Goal: Navigation & Orientation: Find specific page/section

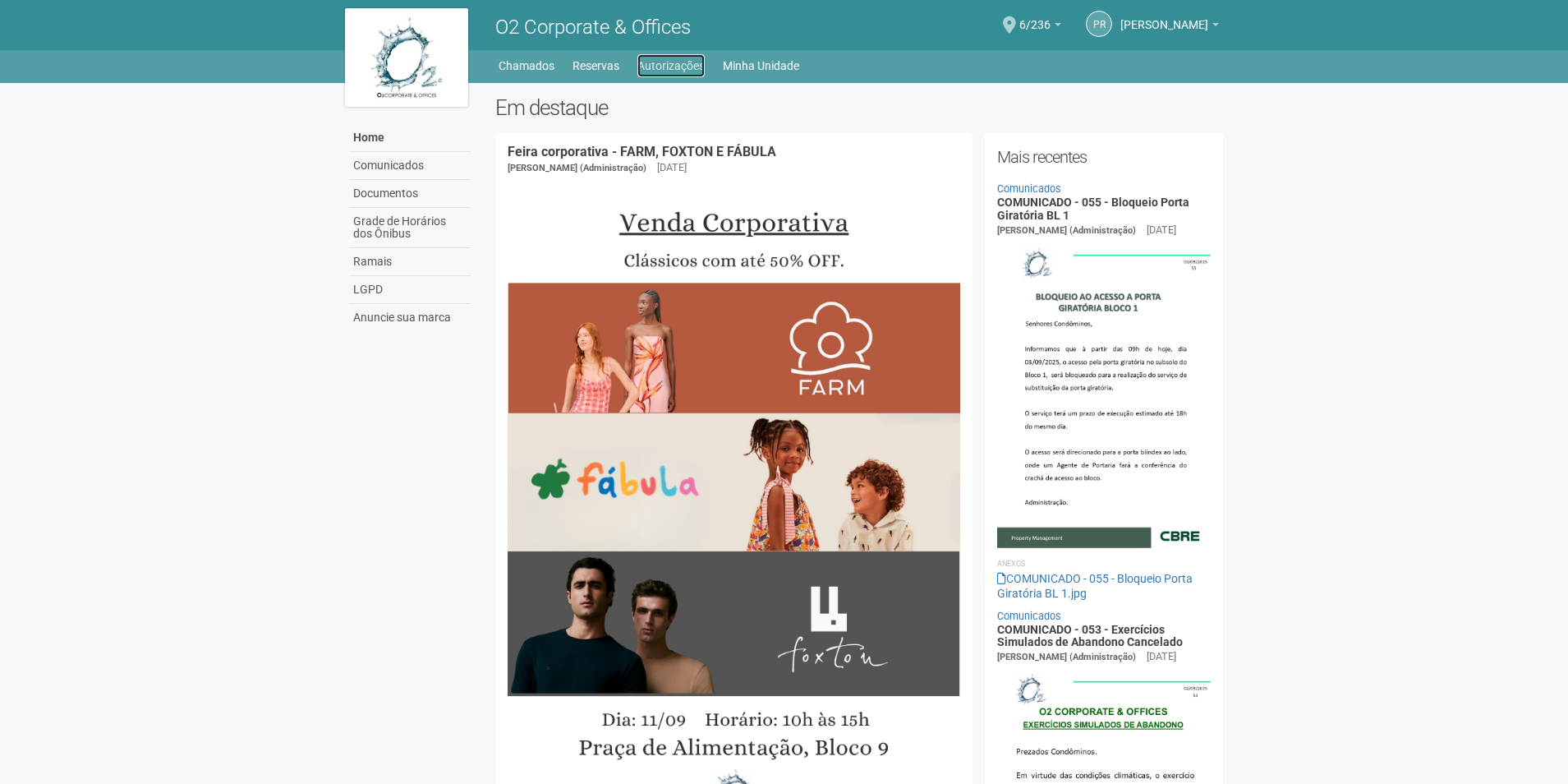
click at [682, 58] on link "Autorizações" at bounding box center [671, 65] width 67 height 23
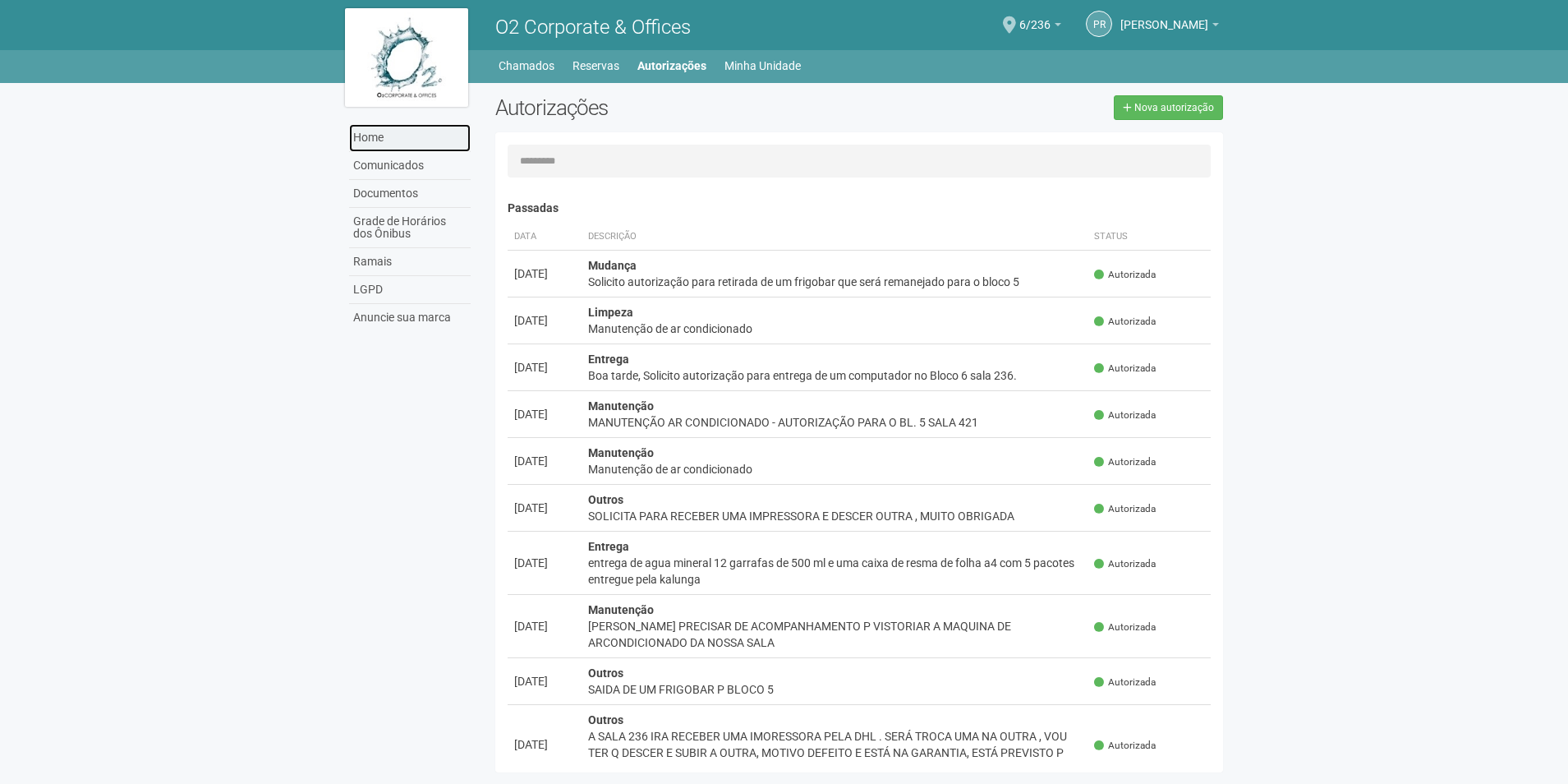
click at [377, 139] on link "Home" at bounding box center [410, 137] width 121 height 28
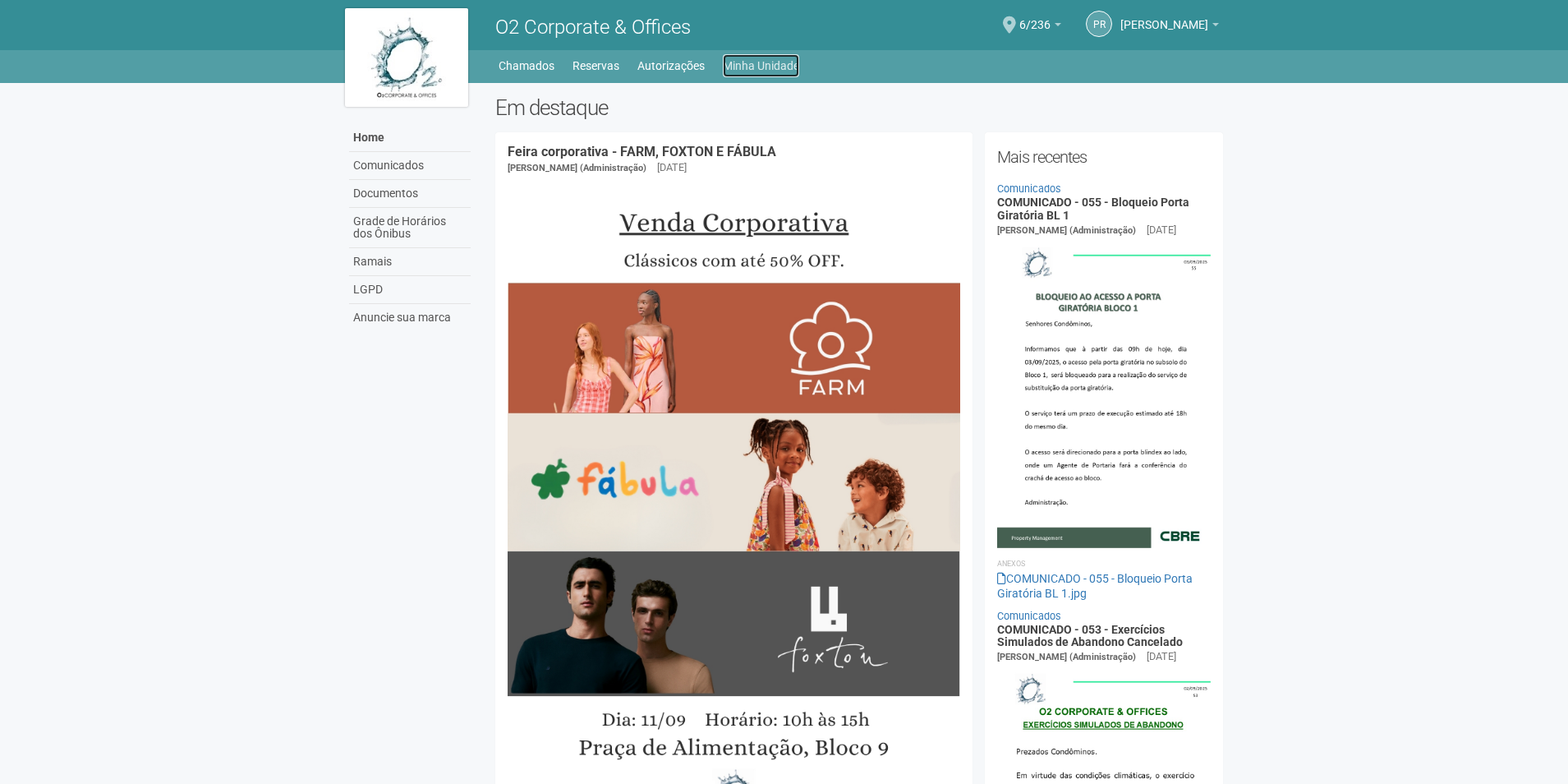
click at [769, 56] on link "Minha Unidade" at bounding box center [761, 65] width 76 height 23
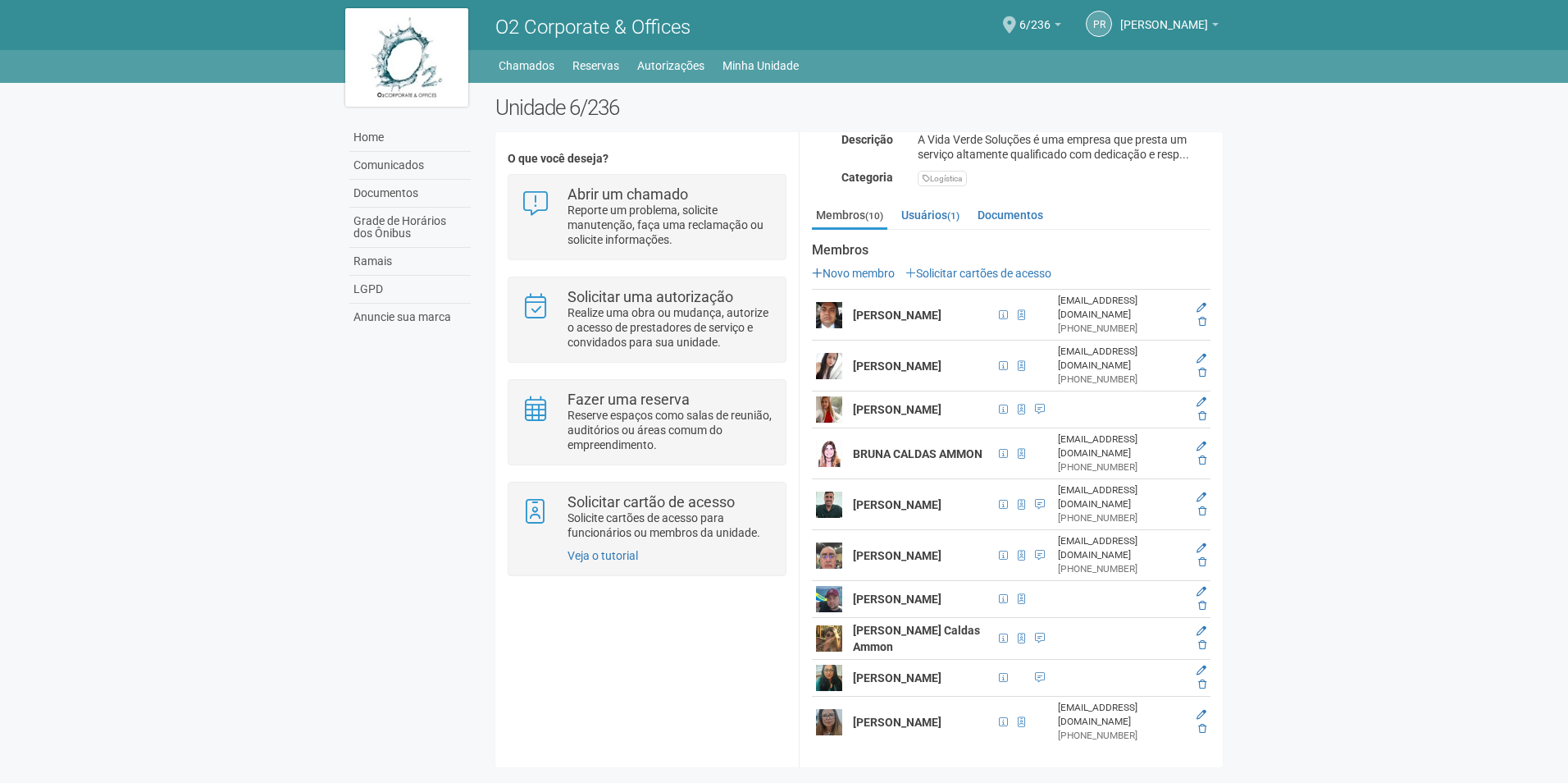
scroll to position [290, 0]
